Goal: Task Accomplishment & Management: Use online tool/utility

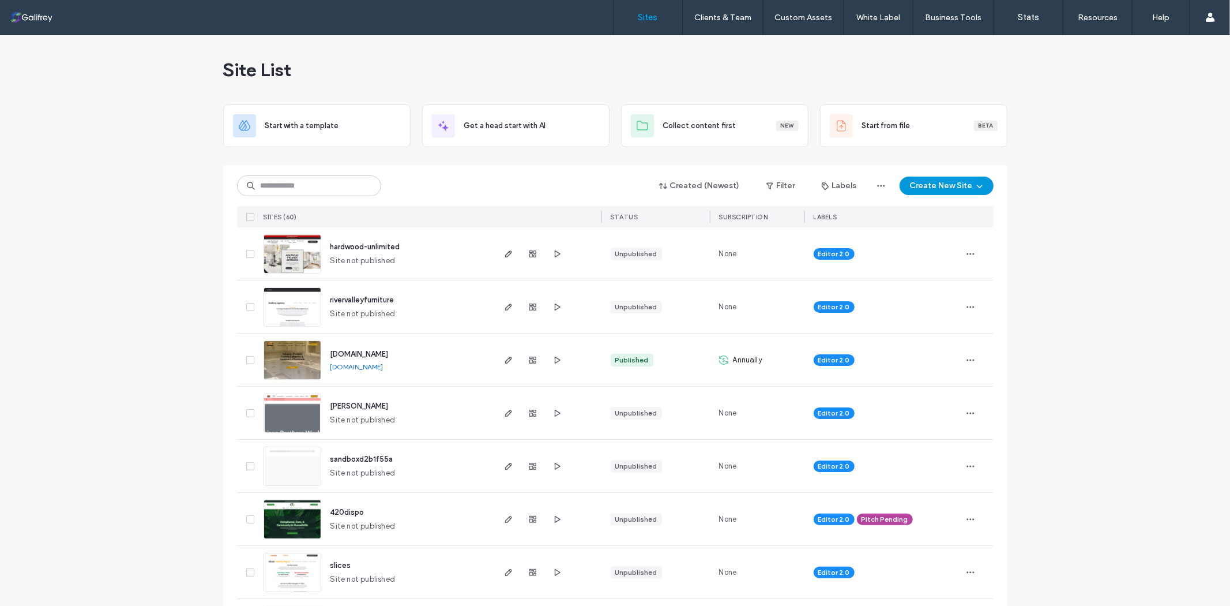
click at [975, 183] on icon "button" at bounding box center [979, 185] width 9 height 9
click at [971, 223] on div "Start with a template" at bounding box center [977, 226] width 74 height 12
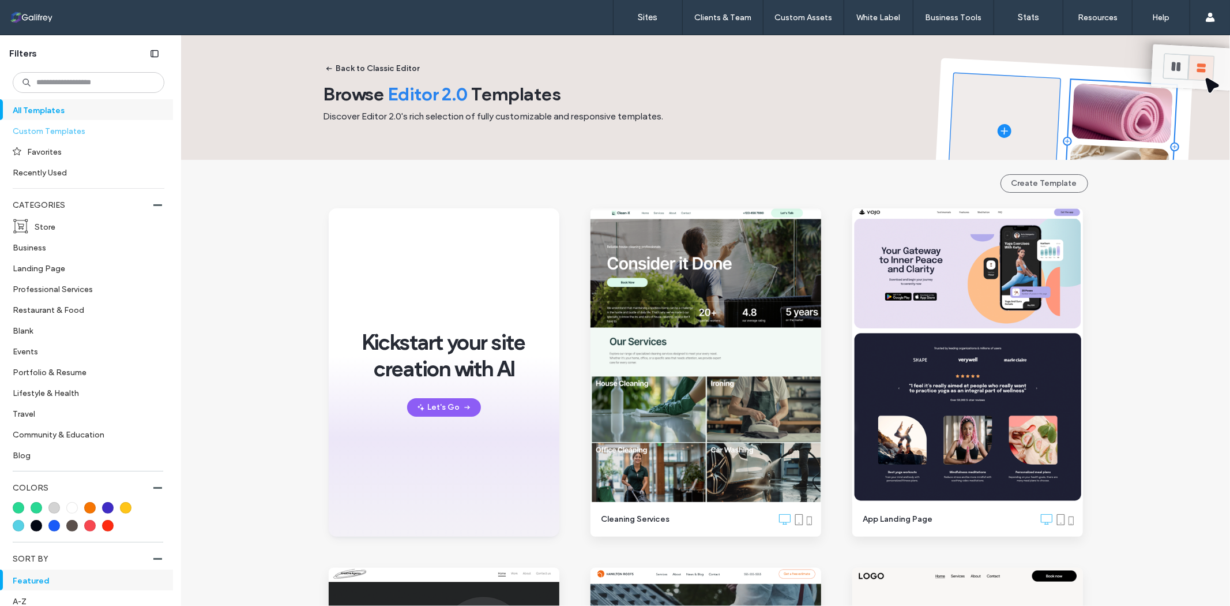
click at [77, 134] on label "Custom Templates" at bounding box center [84, 131] width 142 height 20
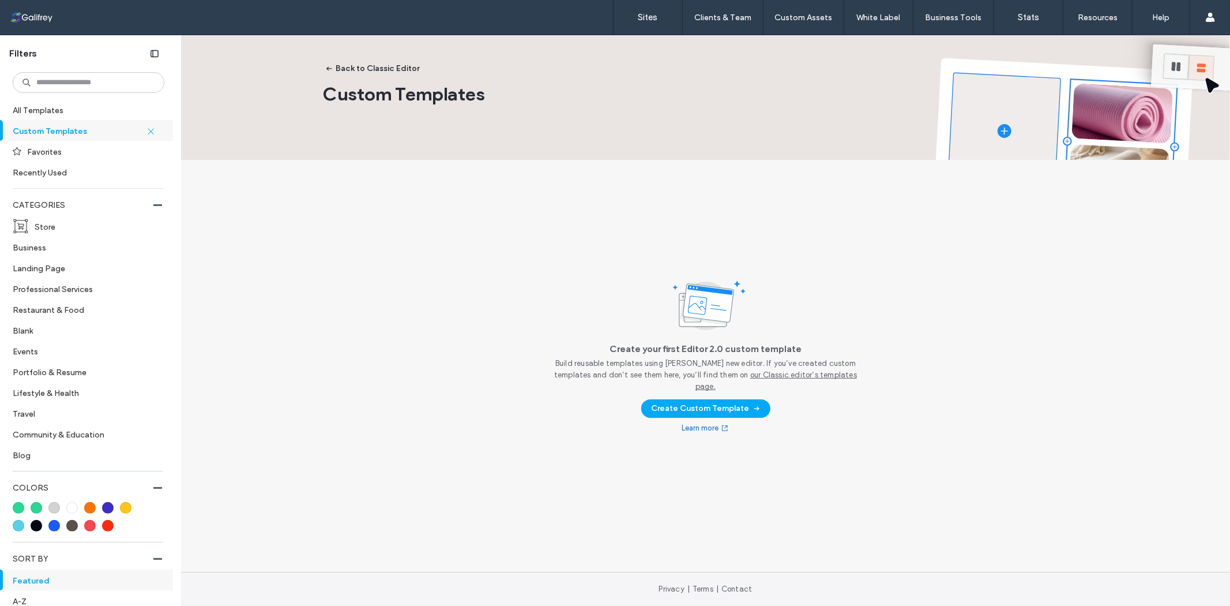
click at [805, 379] on link "our Classic editor’s templates page." at bounding box center [776, 380] width 161 height 20
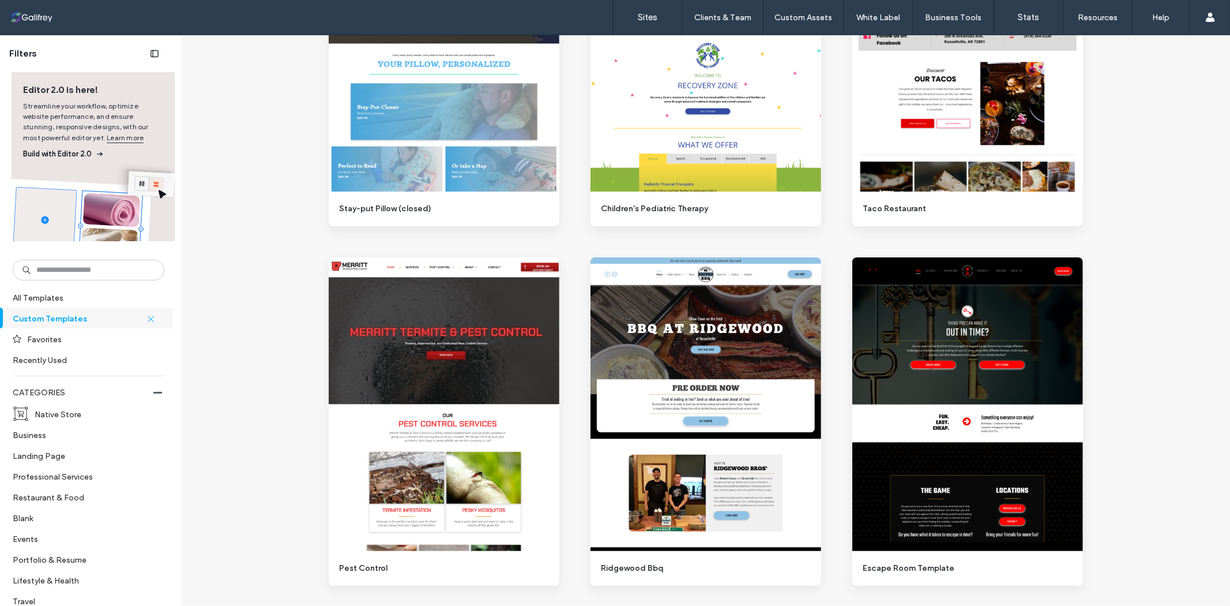
scroll to position [641, 0]
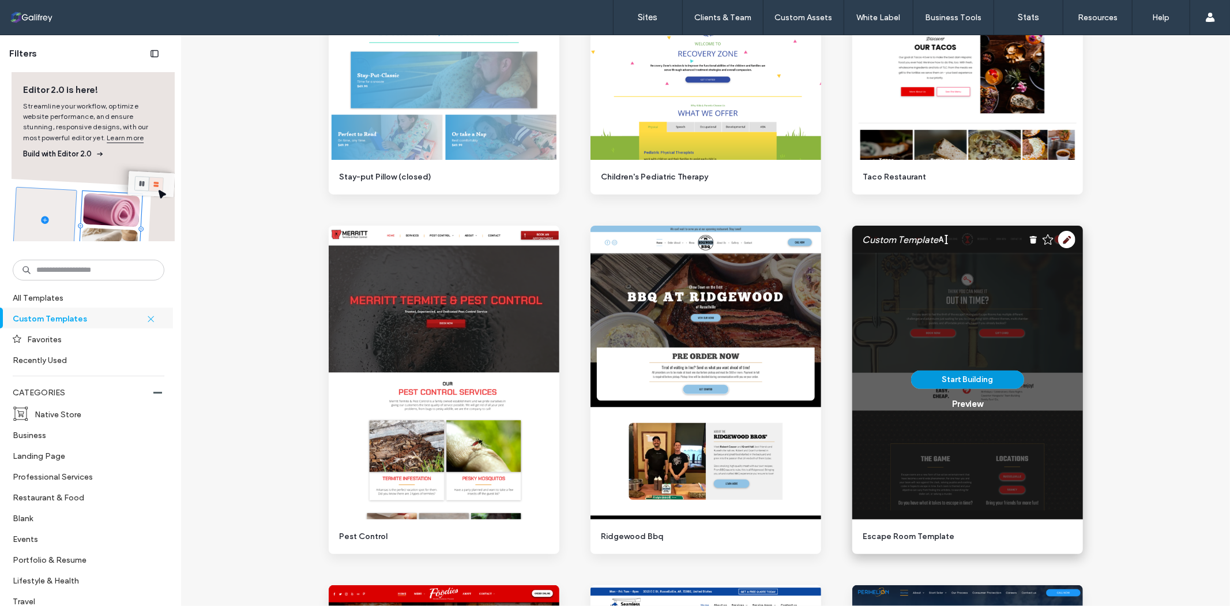
click at [962, 370] on button "Start Building" at bounding box center [967, 379] width 113 height 18
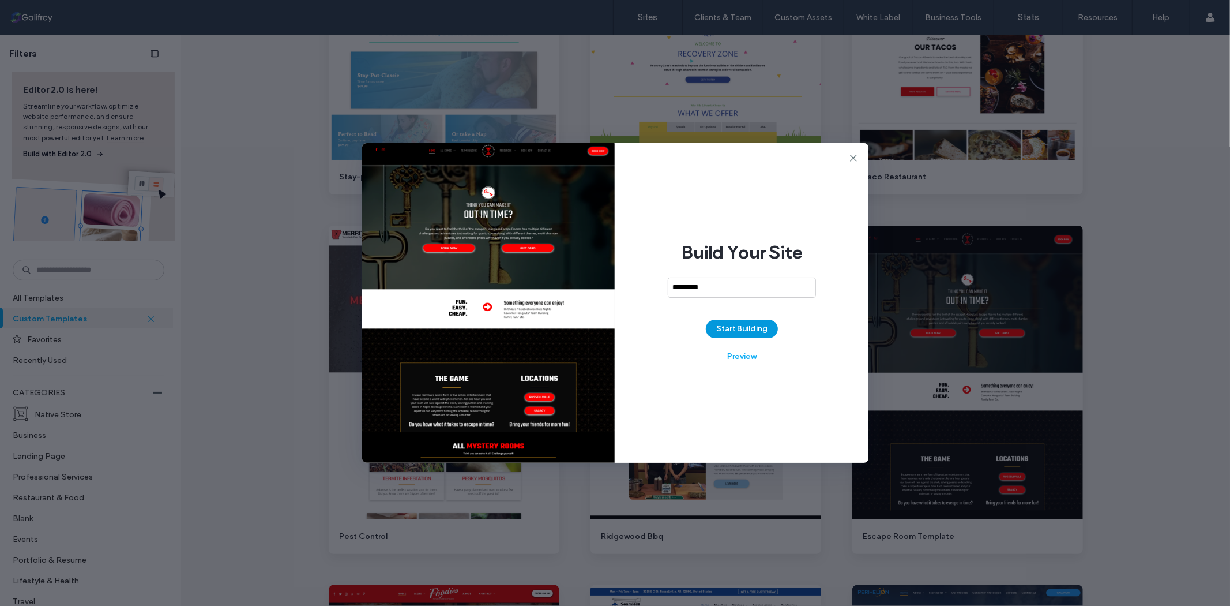
type input "*********"
click at [736, 335] on button "Start Building" at bounding box center [742, 329] width 72 height 18
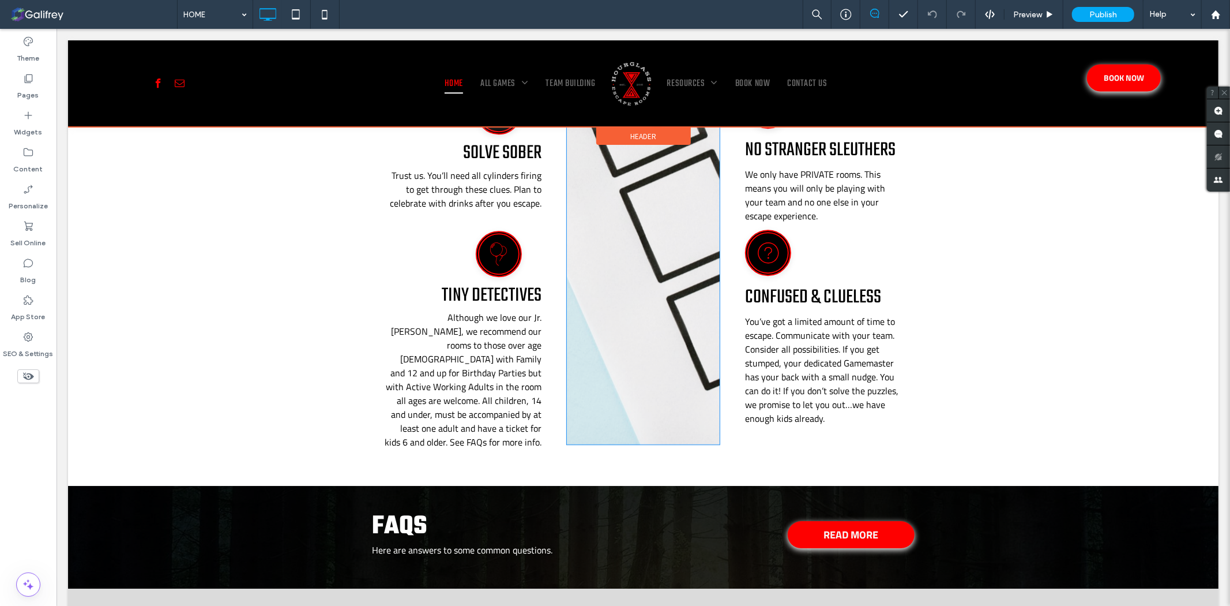
scroll to position [2712, 0]
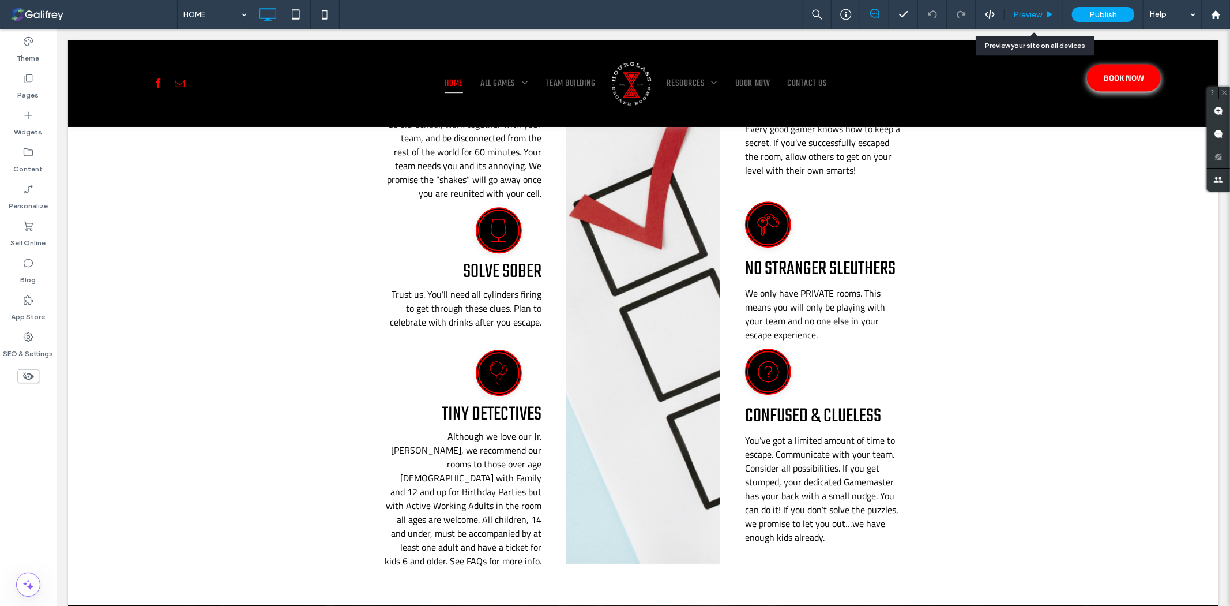
click at [1053, 9] on div "Preview" at bounding box center [1034, 14] width 59 height 29
click at [1029, 14] on span "Preview" at bounding box center [1027, 15] width 29 height 10
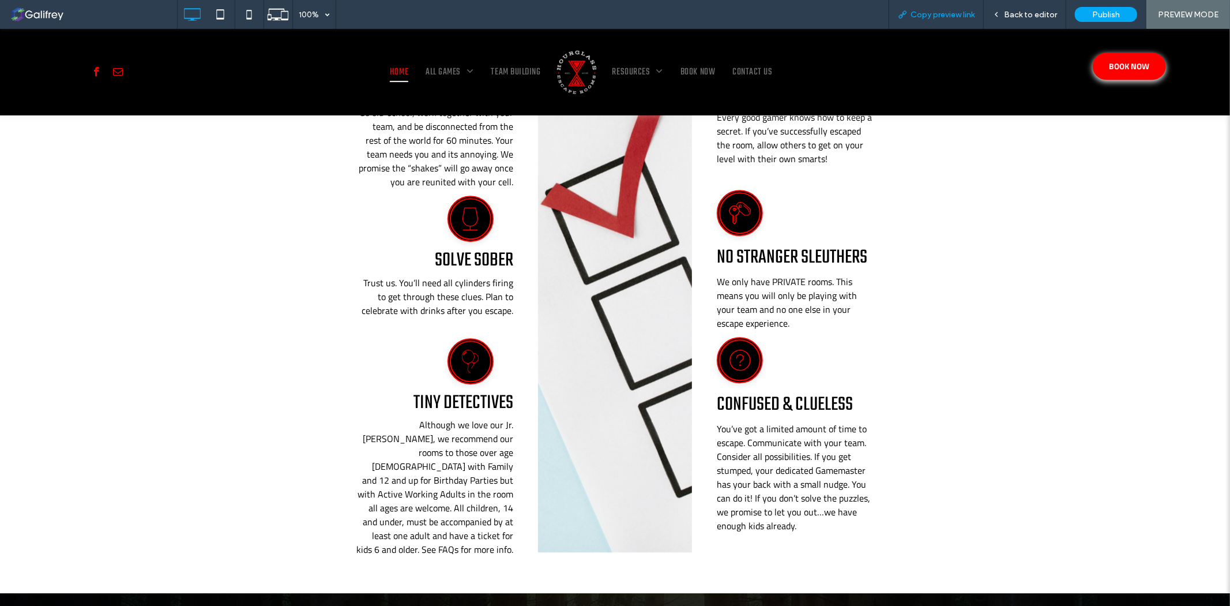
click at [954, 19] on div "Copy preview link" at bounding box center [936, 14] width 95 height 29
click at [943, 12] on span "Copy preview link" at bounding box center [943, 15] width 64 height 10
